Goal: Find specific page/section: Find specific page/section

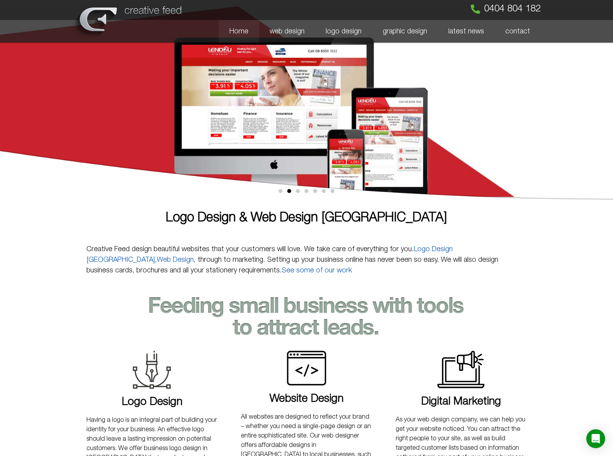
scroll to position [280, 0]
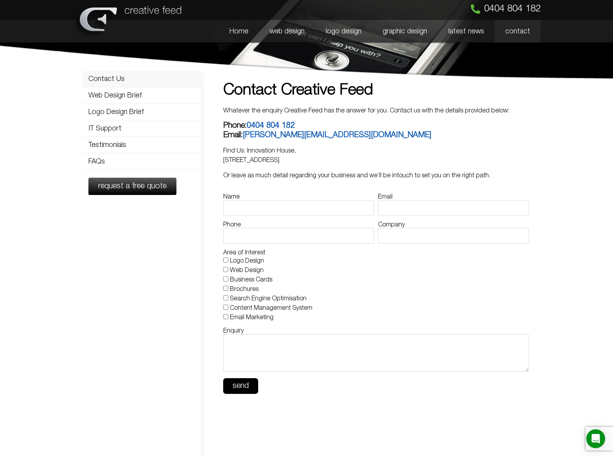
scroll to position [335, 0]
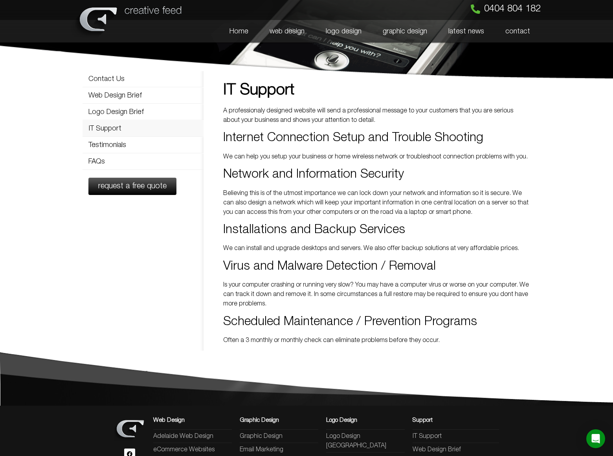
scroll to position [106, 0]
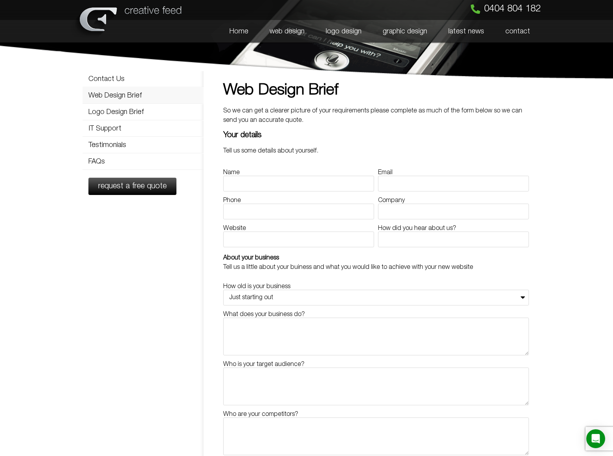
scroll to position [398, 0]
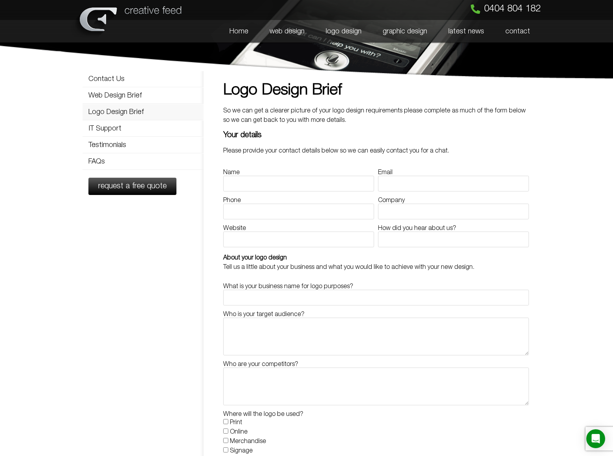
scroll to position [356, 0]
